Goal: Transaction & Acquisition: Purchase product/service

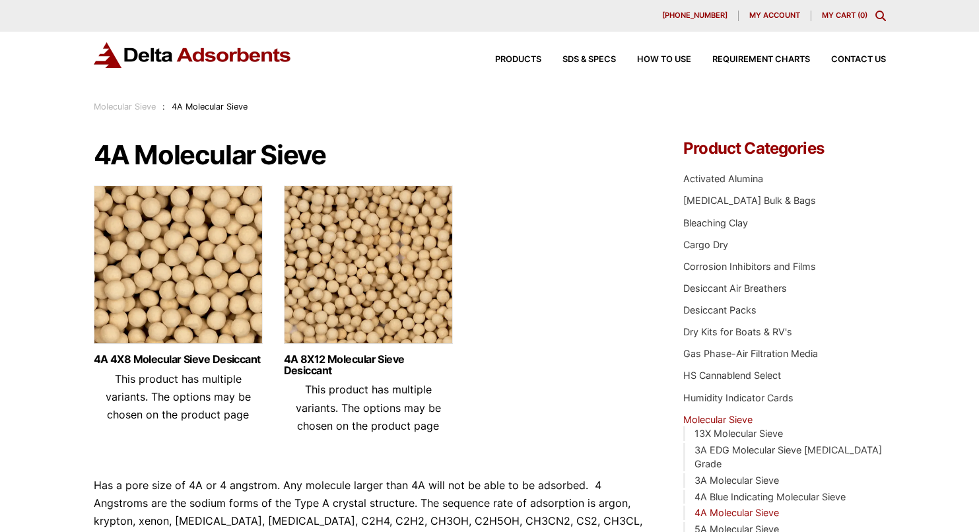
click at [141, 108] on link "Molecular Sieve" at bounding box center [125, 107] width 62 height 10
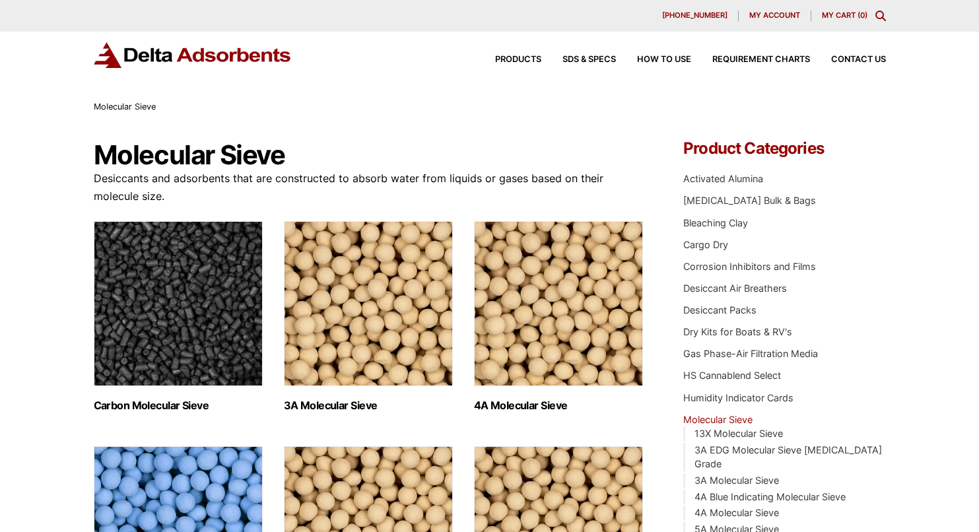
click at [509, 53] on div "Products SDS & SPECS How to Use Requirement Charts Contact Us" at bounding box center [680, 59] width 422 height 19
click at [513, 65] on div "Products SDS & SPECS How to Use Requirement Charts Contact Us" at bounding box center [680, 59] width 422 height 19
click at [519, 62] on span "Products" at bounding box center [518, 59] width 46 height 9
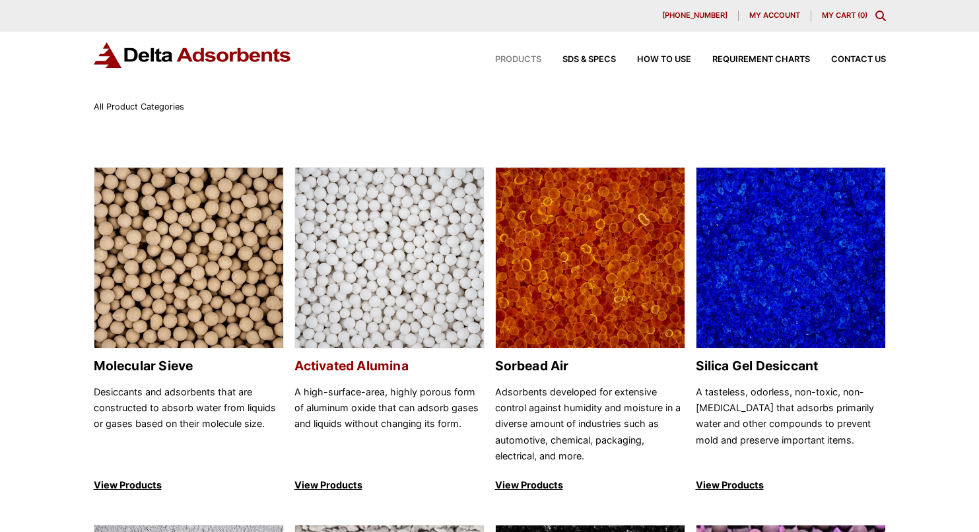
click at [401, 231] on img at bounding box center [389, 259] width 189 height 182
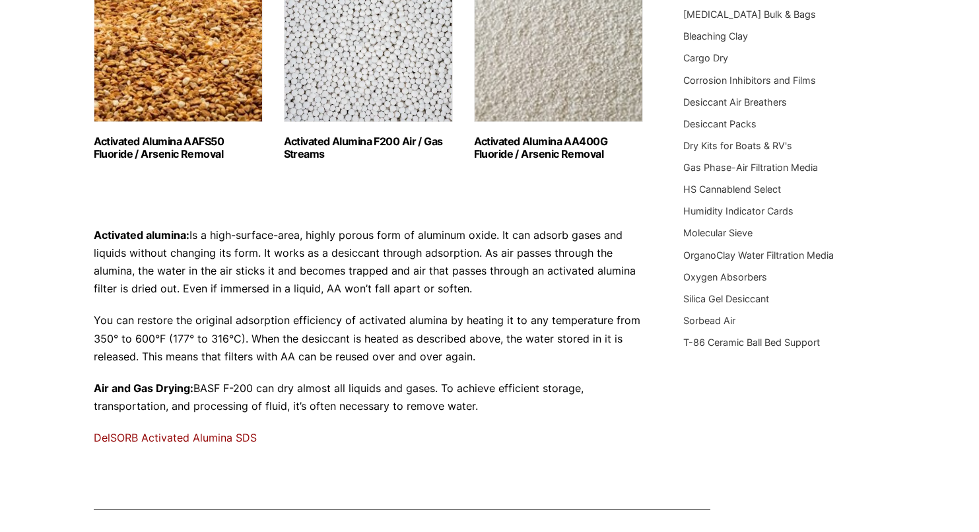
scroll to position [198, 0]
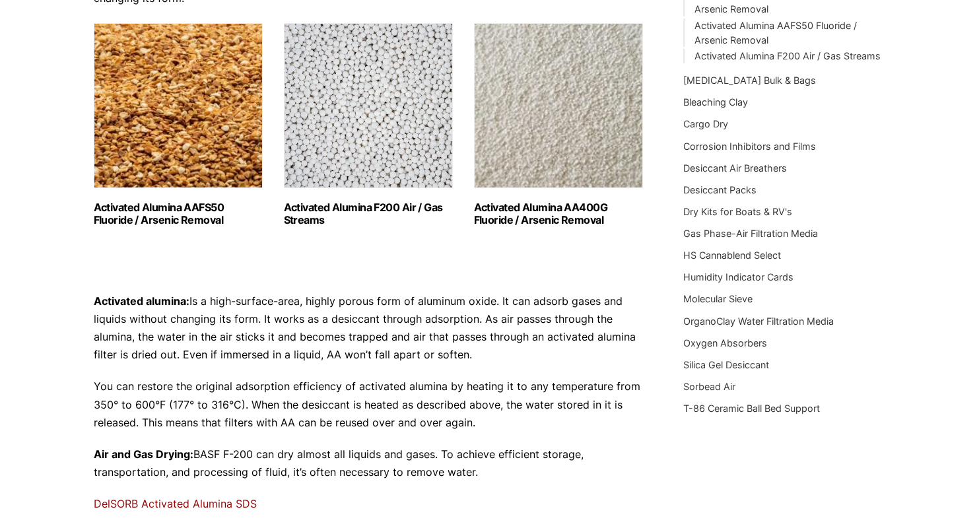
click at [413, 125] on img "Visit product category Activated Alumina F200 Air / Gas Streams" at bounding box center [368, 105] width 169 height 165
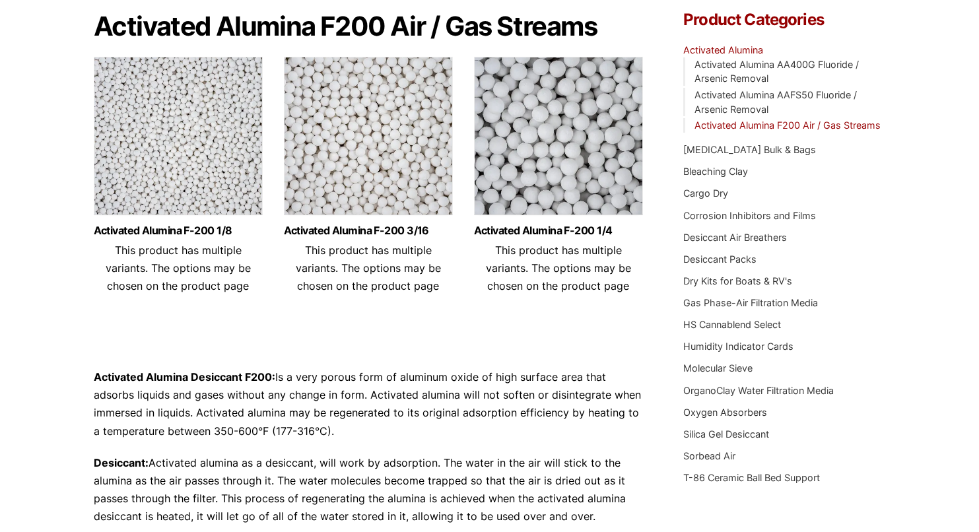
scroll to position [132, 0]
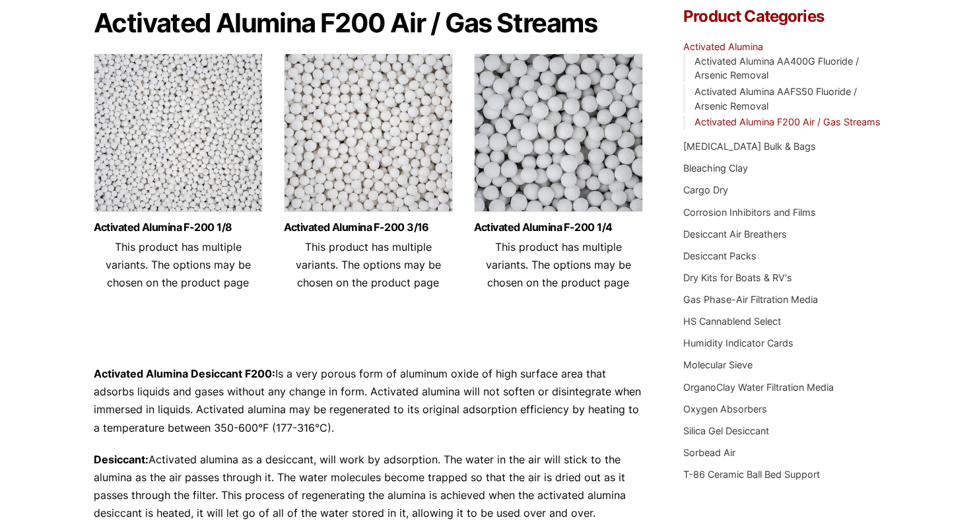
click at [626, 269] on span "This product has multiple variants. The options may be chosen on the product pa…" at bounding box center [558, 264] width 145 height 49
click at [216, 81] on img at bounding box center [178, 135] width 169 height 165
drag, startPoint x: 407, startPoint y: 340, endPoint x: 310, endPoint y: 358, distance: 98.1
click at [310, 358] on div "Activated Alumina F200 Air / Gas Streams Activated Alumina F-200 1/8 This produ…" at bounding box center [369, 351] width 551 height 685
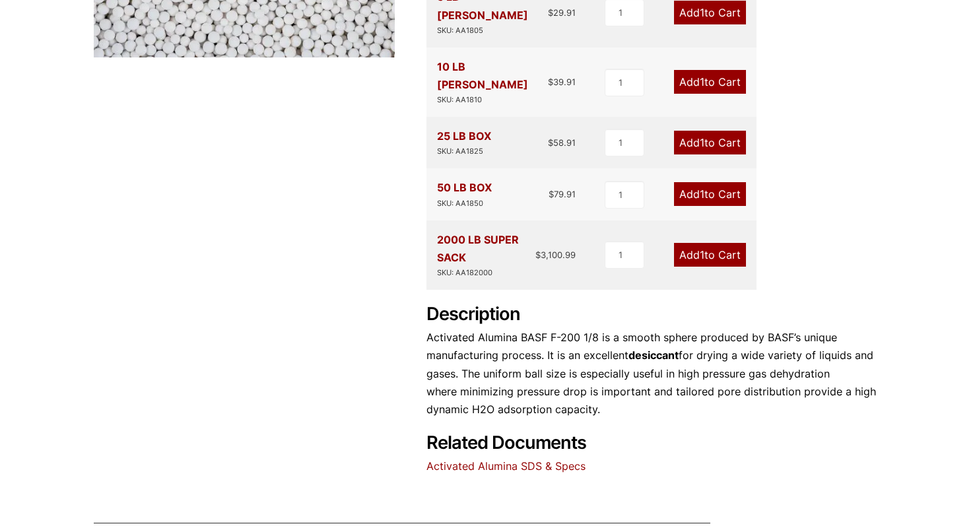
scroll to position [462, 0]
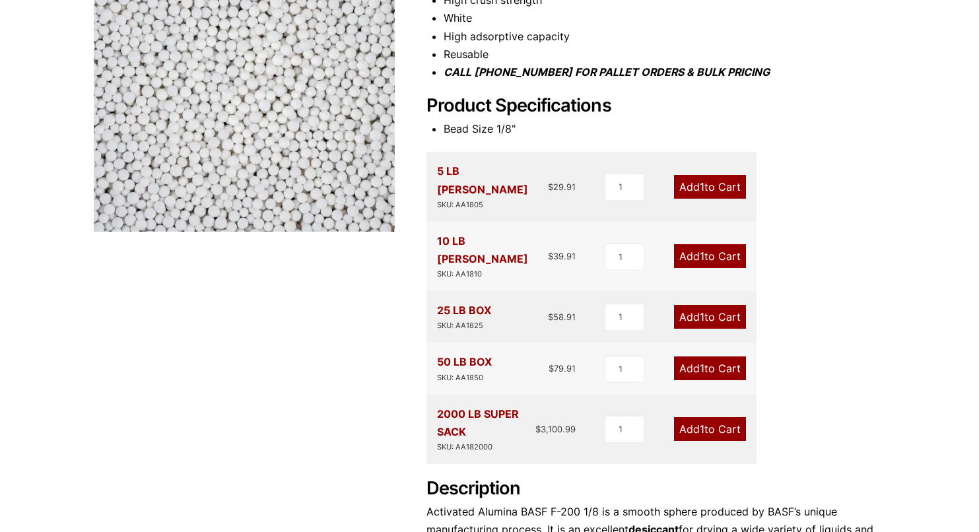
click at [401, 372] on div "Activated Alumina F-200 1/8 🔍 Product Features Uniform ball size Low [MEDICAL_D…" at bounding box center [490, 263] width 792 height 773
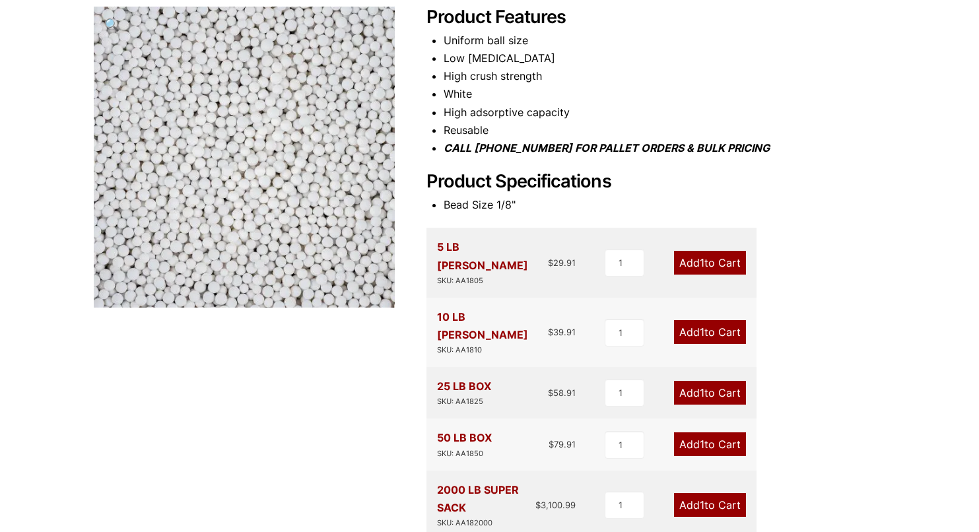
scroll to position [0, 0]
